Goal: Task Accomplishment & Management: Complete application form

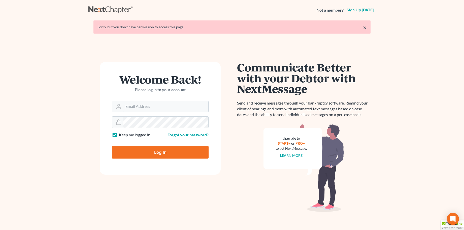
type input "[PERSON_NAME][EMAIL_ADDRESS][DOMAIN_NAME]"
click at [157, 153] on input "Log In" at bounding box center [160, 152] width 97 height 13
type input "Thinking..."
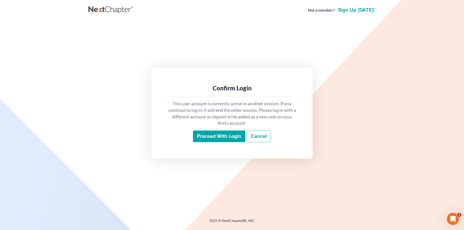
click at [225, 137] on input "Proceed with login" at bounding box center [219, 136] width 52 height 12
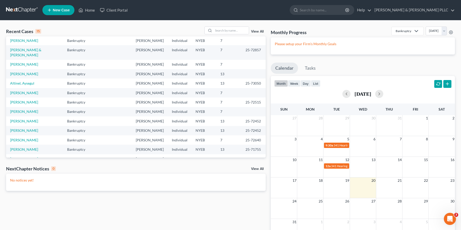
scroll to position [35, 0]
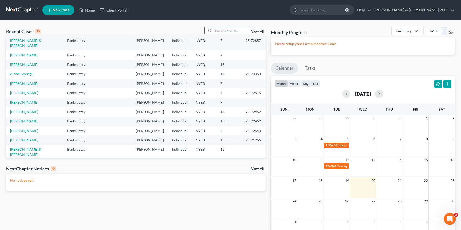
click at [225, 32] on input "search" at bounding box center [230, 30] width 35 height 7
type input "Folks"
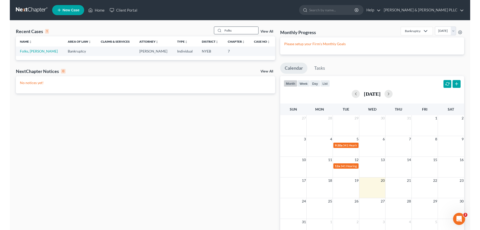
scroll to position [0, 0]
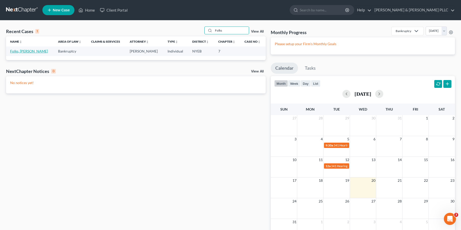
click at [25, 50] on link "Folks, [PERSON_NAME]" at bounding box center [29, 51] width 38 height 4
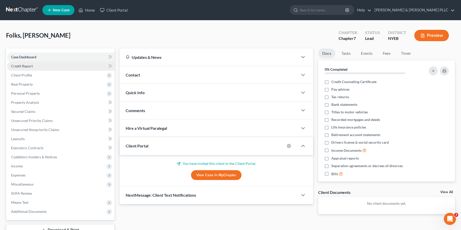
click at [27, 67] on span "Credit Report" at bounding box center [22, 66] width 22 height 4
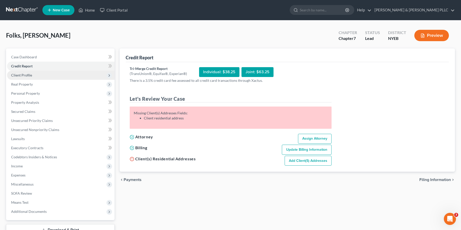
click at [24, 75] on span "Client Profile" at bounding box center [21, 75] width 21 height 4
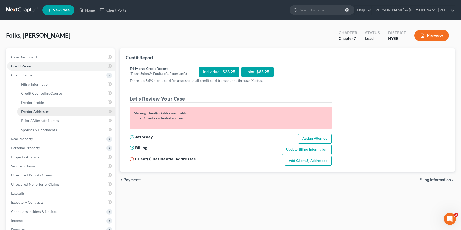
click at [42, 113] on span "Debtor Addresses" at bounding box center [35, 111] width 28 height 4
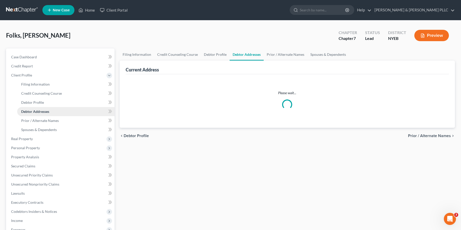
select select "0"
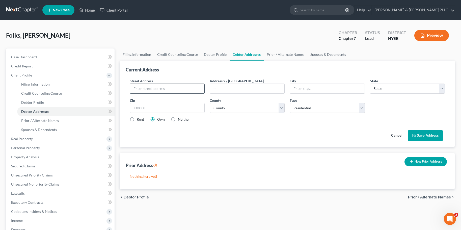
click at [144, 87] on input "text" at bounding box center [167, 89] width 74 height 10
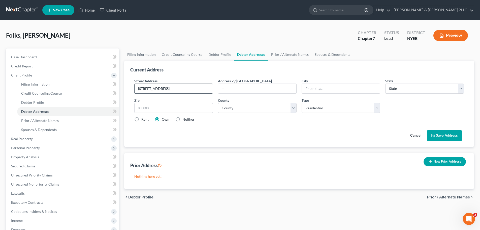
type input "[STREET_ADDRESS]"
type input "[GEOGRAPHIC_DATA]"
click at [408, 88] on select "State [US_STATE] AK AR AZ CA CO CT DE DC [GEOGRAPHIC_DATA] [GEOGRAPHIC_DATA] GU…" at bounding box center [424, 88] width 79 height 10
select select "35"
click at [142, 106] on input "text" at bounding box center [173, 108] width 79 height 10
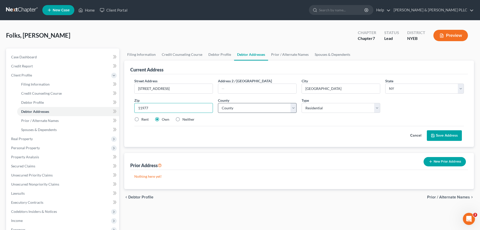
type input "11977"
type input "[GEOGRAPHIC_DATA]"
click at [253, 108] on select "County [GEOGRAPHIC_DATA] [GEOGRAPHIC_DATA] [GEOGRAPHIC_DATA] [GEOGRAPHIC_DATA] …" at bounding box center [257, 108] width 79 height 10
select select "51"
click at [218, 103] on select "County [GEOGRAPHIC_DATA] [GEOGRAPHIC_DATA] [GEOGRAPHIC_DATA] [GEOGRAPHIC_DATA] …" at bounding box center [257, 108] width 79 height 10
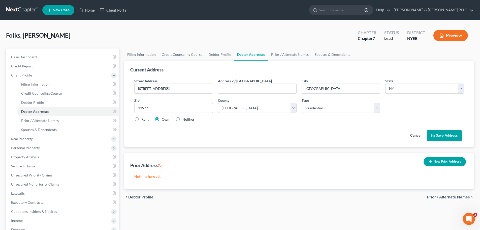
click at [448, 134] on button "Save Address" at bounding box center [444, 135] width 35 height 11
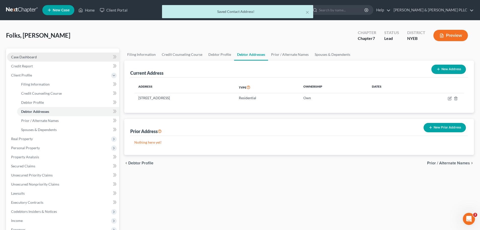
click at [29, 55] on span "Case Dashboard" at bounding box center [24, 57] width 26 height 4
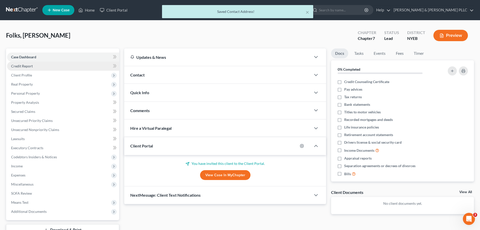
click at [27, 67] on span "Credit Report" at bounding box center [22, 66] width 22 height 4
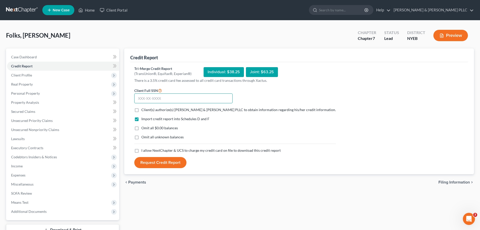
click at [146, 99] on input "text" at bounding box center [183, 98] width 98 height 10
type input "123-64-2451"
click at [141, 110] on label "Client(s) authorize(s) [PERSON_NAME] & [PERSON_NAME] PLLC to obtain information…" at bounding box center [238, 109] width 195 height 5
click at [143, 110] on input "Client(s) authorize(s) [PERSON_NAME] & [PERSON_NAME] PLLC to obtain information…" at bounding box center [144, 108] width 3 height 3
checkbox input "true"
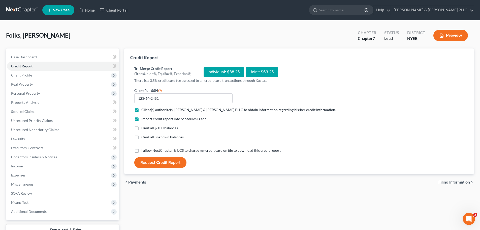
drag, startPoint x: 136, startPoint y: 127, endPoint x: 138, endPoint y: 135, distance: 8.7
click at [141, 128] on label "Omit all $0.00 balances" at bounding box center [159, 127] width 37 height 5
click at [143, 128] on input "Omit all $0.00 balances" at bounding box center [144, 126] width 3 height 3
checkbox input "true"
click at [141, 137] on label "Omit all unknown balances" at bounding box center [162, 136] width 42 height 5
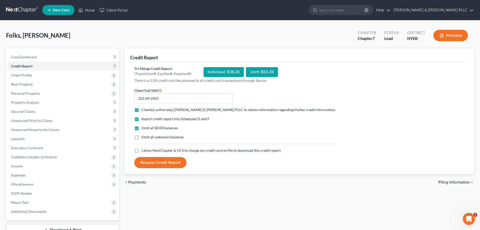
click at [143, 137] on input "Omit all unknown balances" at bounding box center [144, 135] width 3 height 3
checkbox input "true"
click at [141, 151] on label "I allow NextChapter & UCS to charge my credit card on file to download this cre…" at bounding box center [210, 150] width 139 height 5
click at [143, 151] on input "I allow NextChapter & UCS to charge my credit card on file to download this cre…" at bounding box center [144, 149] width 3 height 3
checkbox input "true"
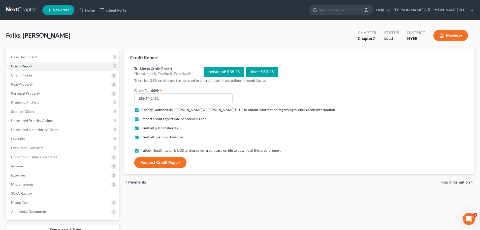
click at [160, 162] on button "Request Credit Report" at bounding box center [160, 162] width 52 height 11
